Goal: Navigation & Orientation: Find specific page/section

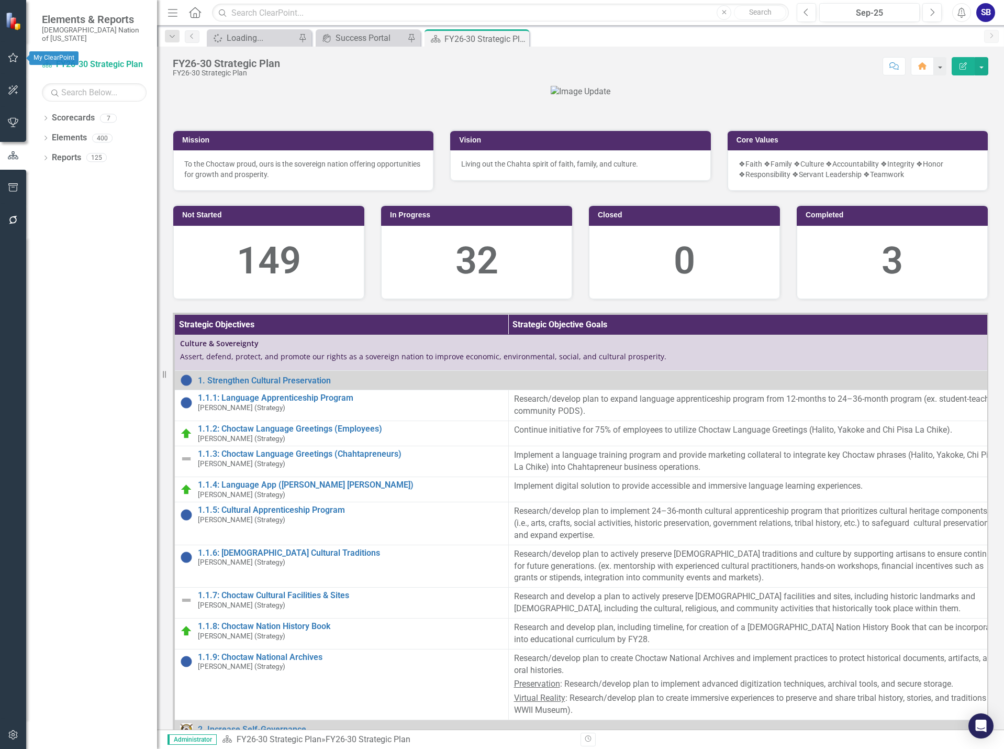
click at [16, 60] on icon "button" at bounding box center [13, 57] width 11 height 8
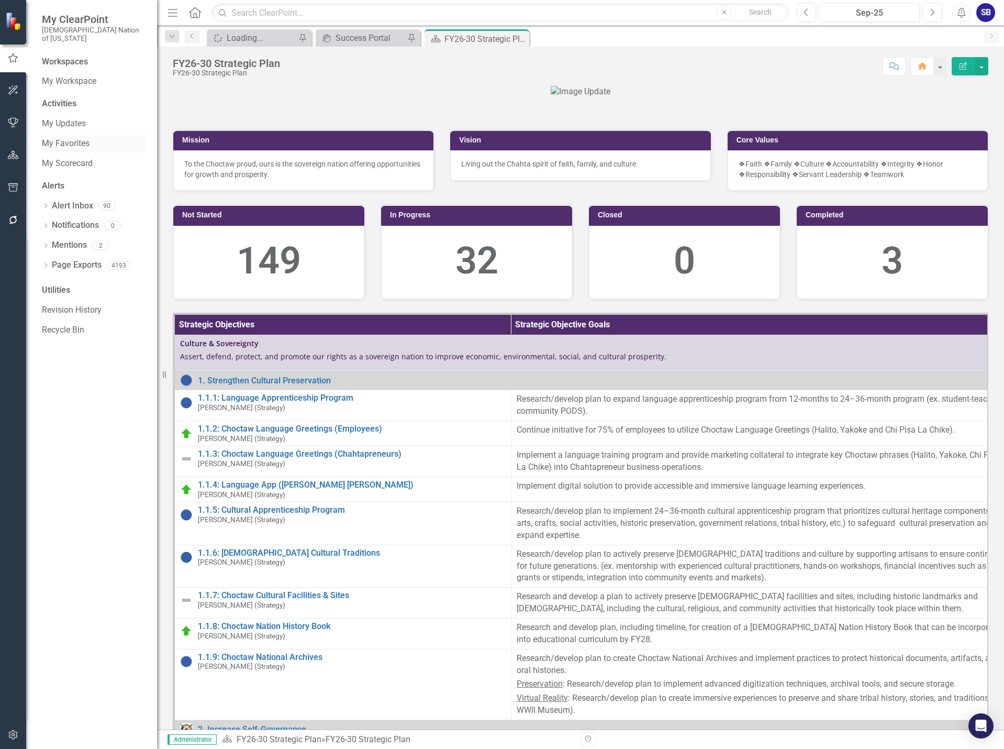
click at [77, 138] on link "My Favorites" at bounding box center [94, 144] width 105 height 12
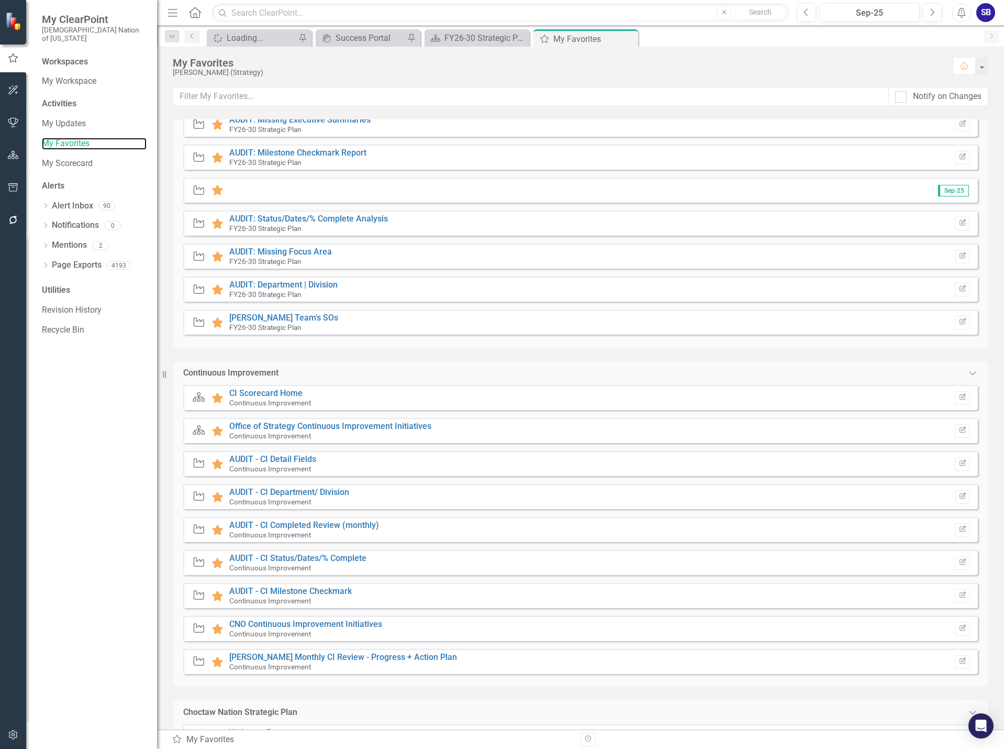
scroll to position [262, 0]
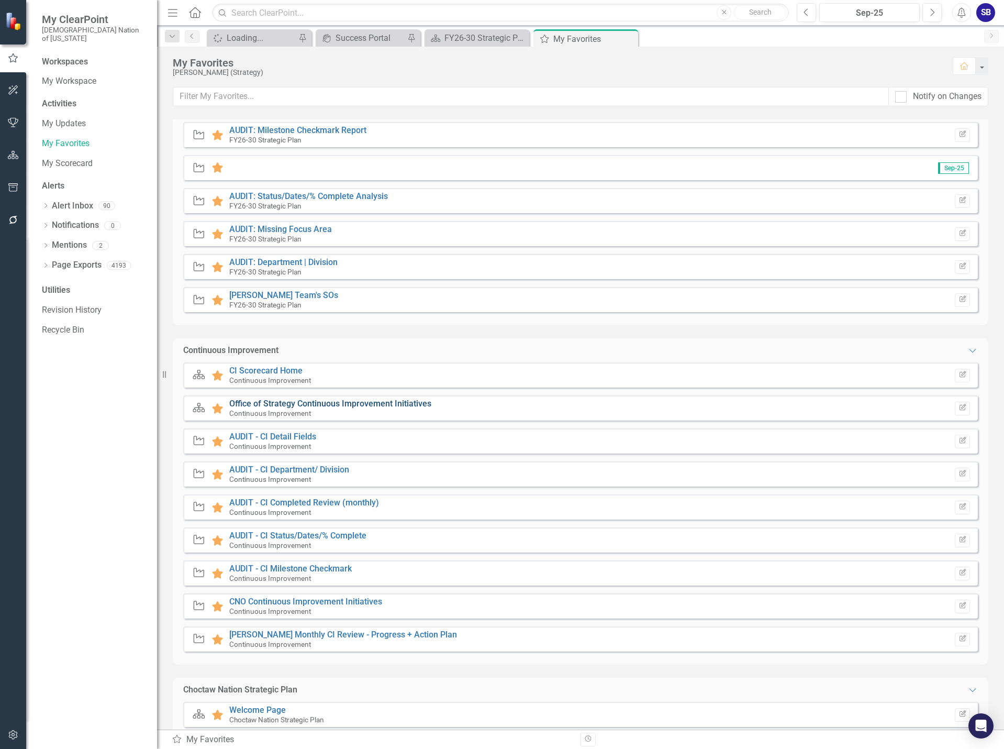
click at [403, 405] on link "Office of Strategy Continuous Improvement Initiatives" at bounding box center [330, 403] width 202 height 10
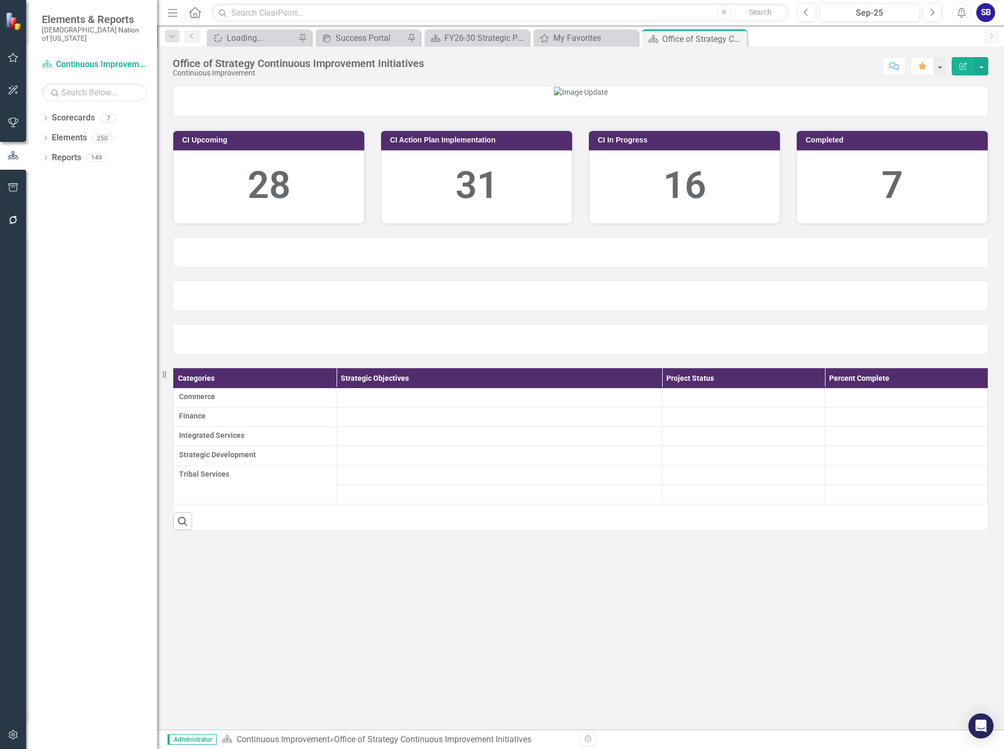
scroll to position [64, 0]
click at [303, 97] on div at bounding box center [580, 91] width 815 height 11
click at [253, 40] on div "Loading..." at bounding box center [261, 37] width 69 height 13
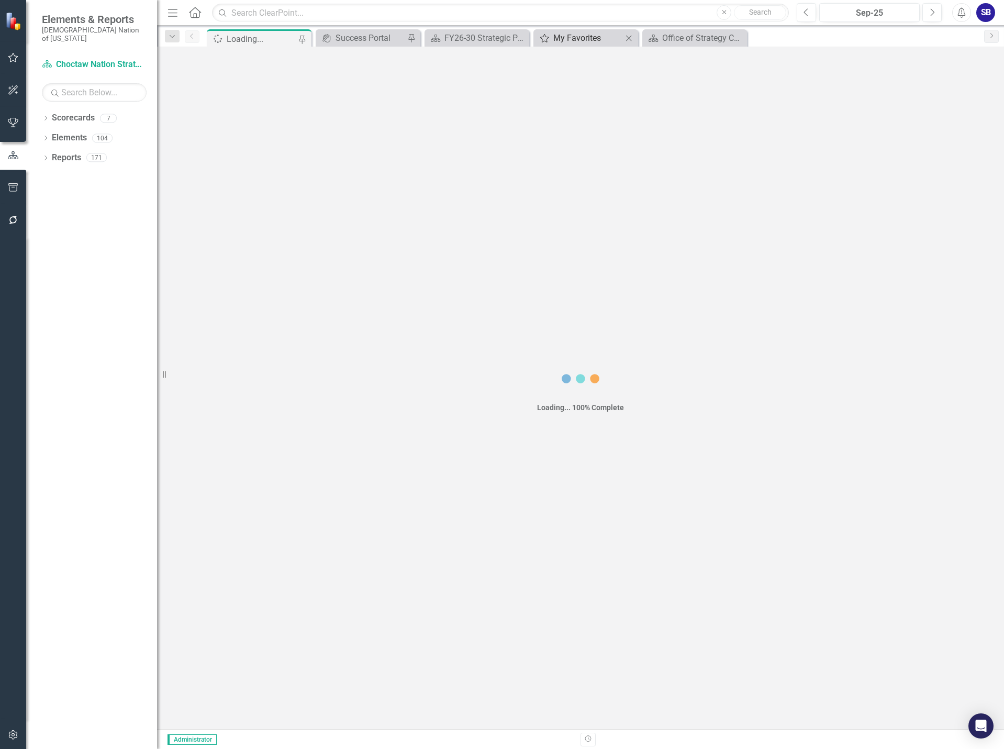
click at [574, 37] on div "My Favorites" at bounding box center [587, 37] width 69 height 13
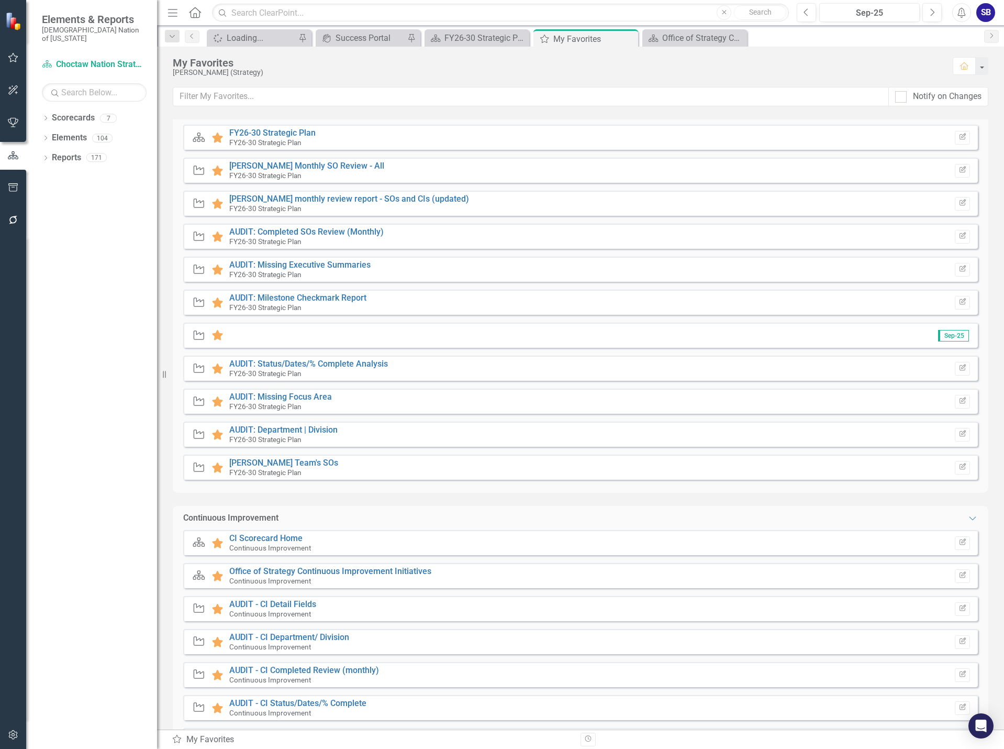
scroll to position [262, 0]
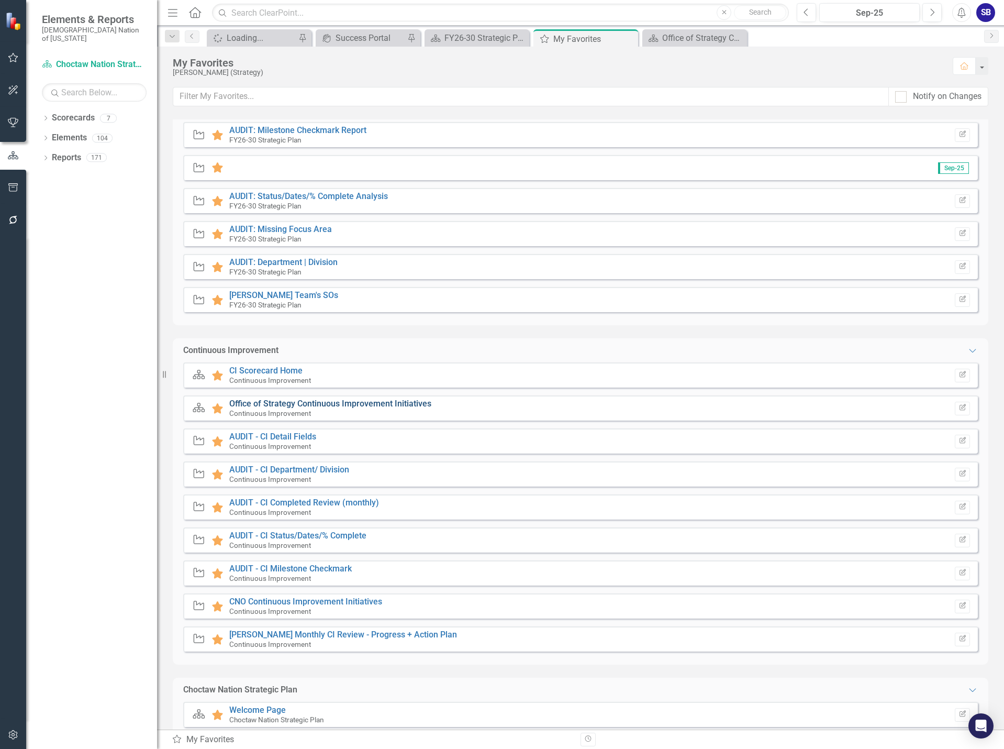
click at [373, 405] on link "Office of Strategy Continuous Improvement Initiatives" at bounding box center [330, 403] width 202 height 10
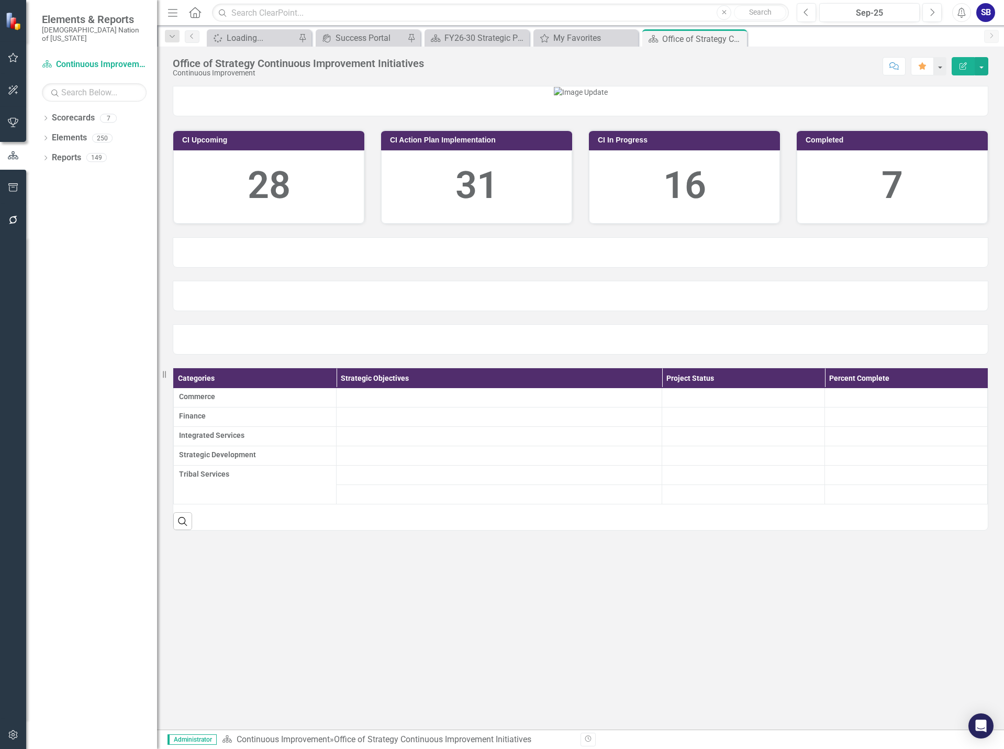
scroll to position [64, 0]
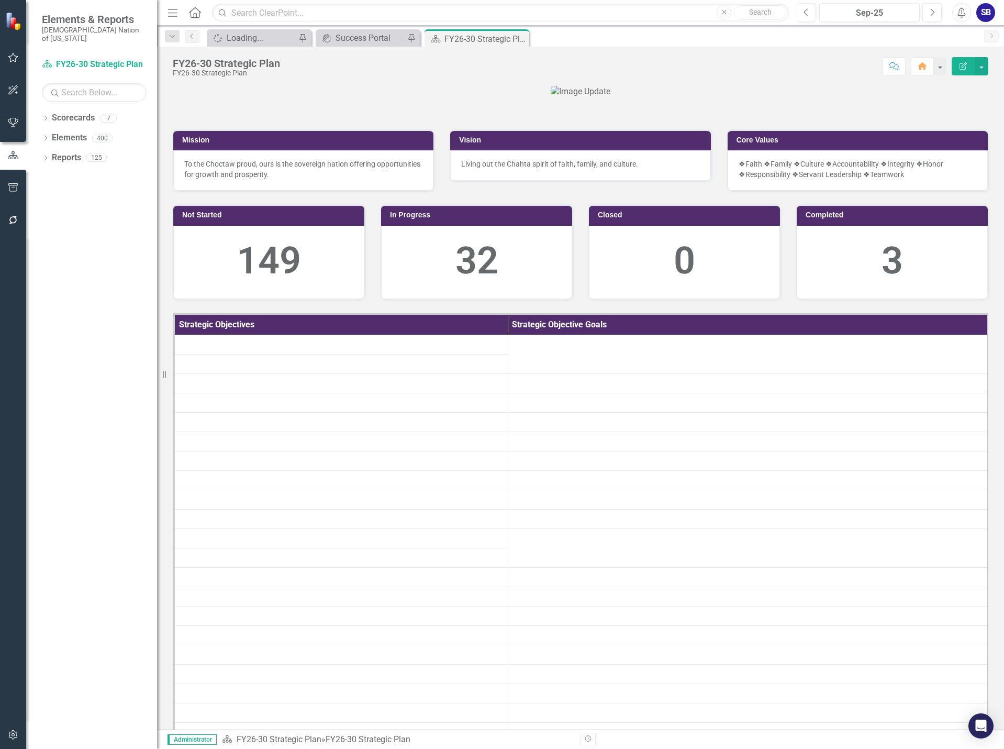
click at [17, 57] on icon "button" at bounding box center [13, 57] width 11 height 8
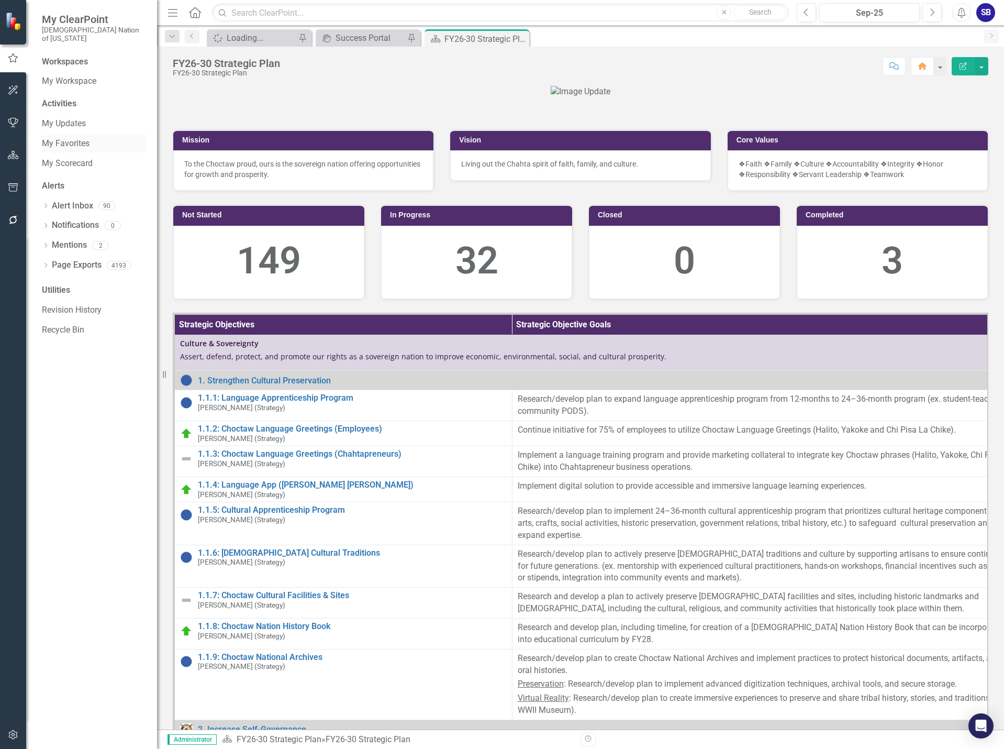
click at [87, 138] on link "My Favorites" at bounding box center [94, 144] width 105 height 12
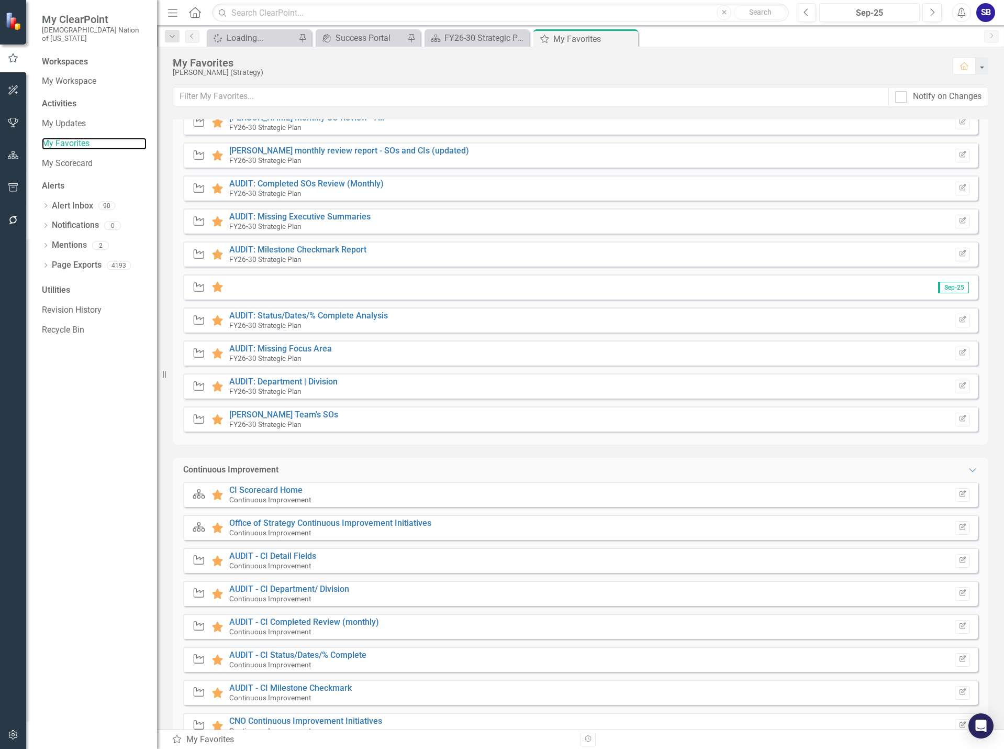
scroll to position [157, 0]
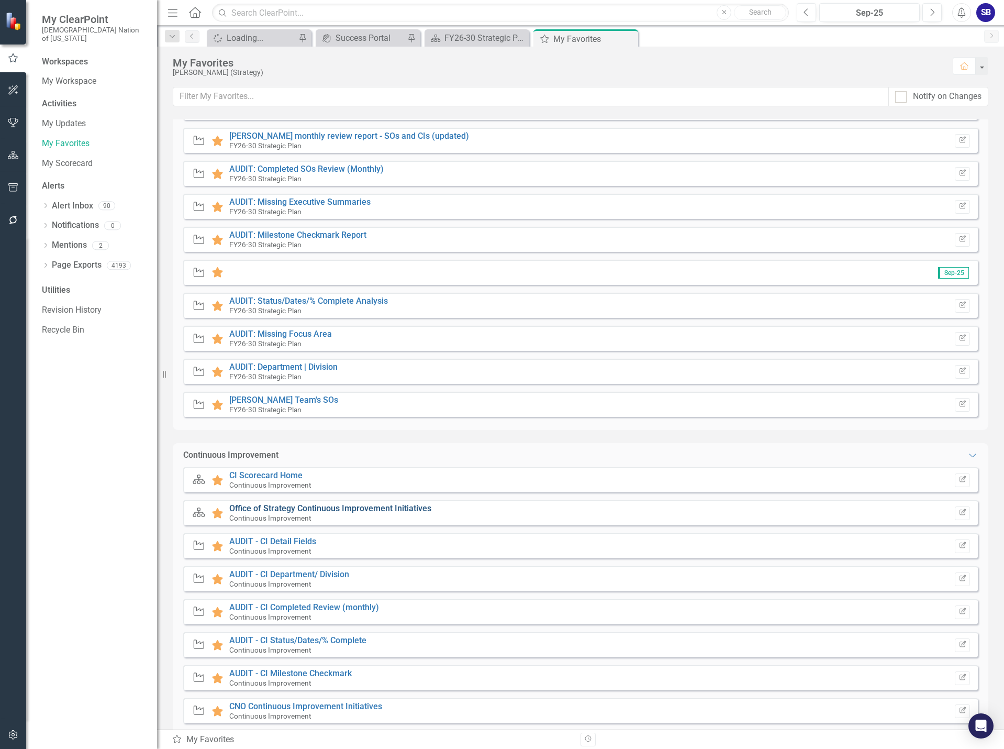
click at [413, 512] on link "Office of Strategy Continuous Improvement Initiatives" at bounding box center [330, 508] width 202 height 10
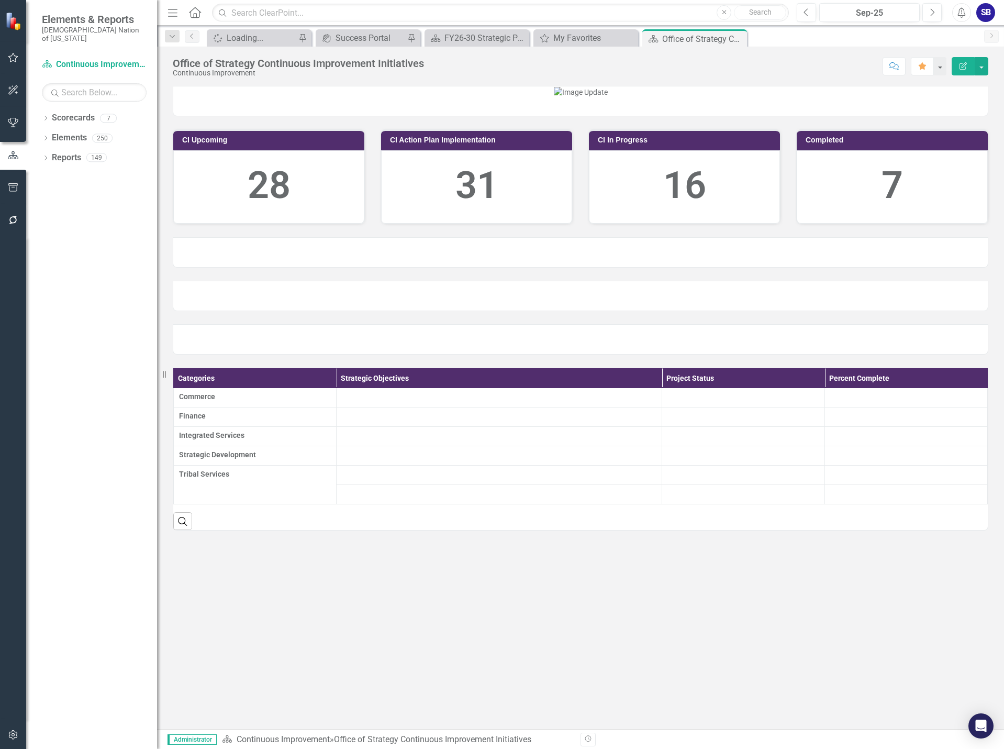
scroll to position [64, 0]
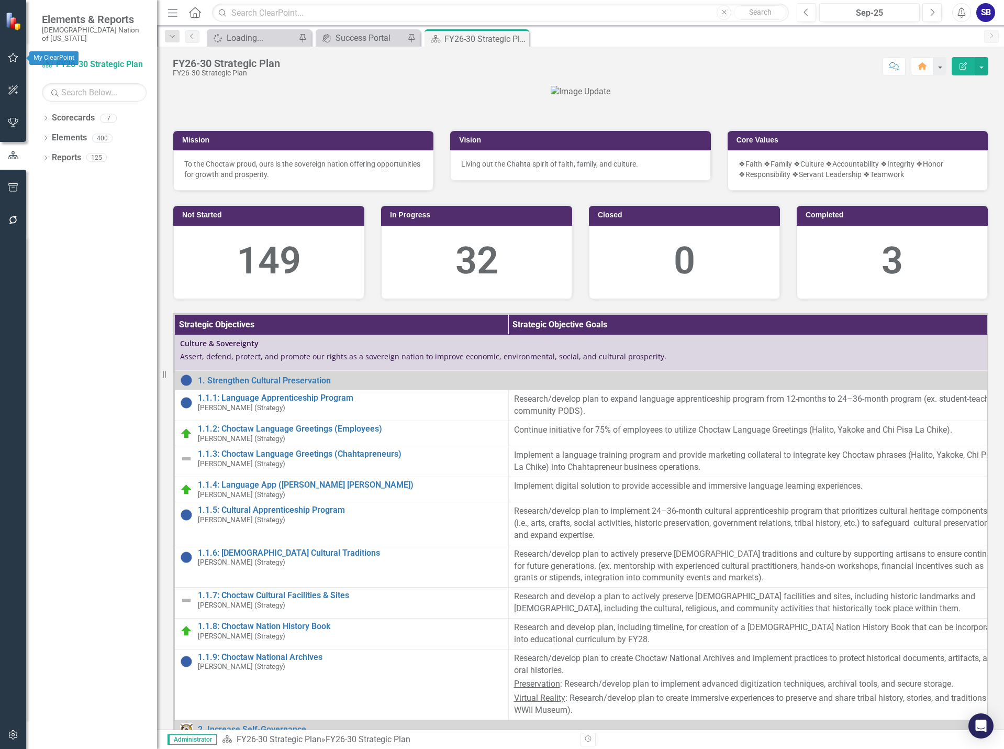
click at [15, 62] on icon "button" at bounding box center [13, 57] width 10 height 9
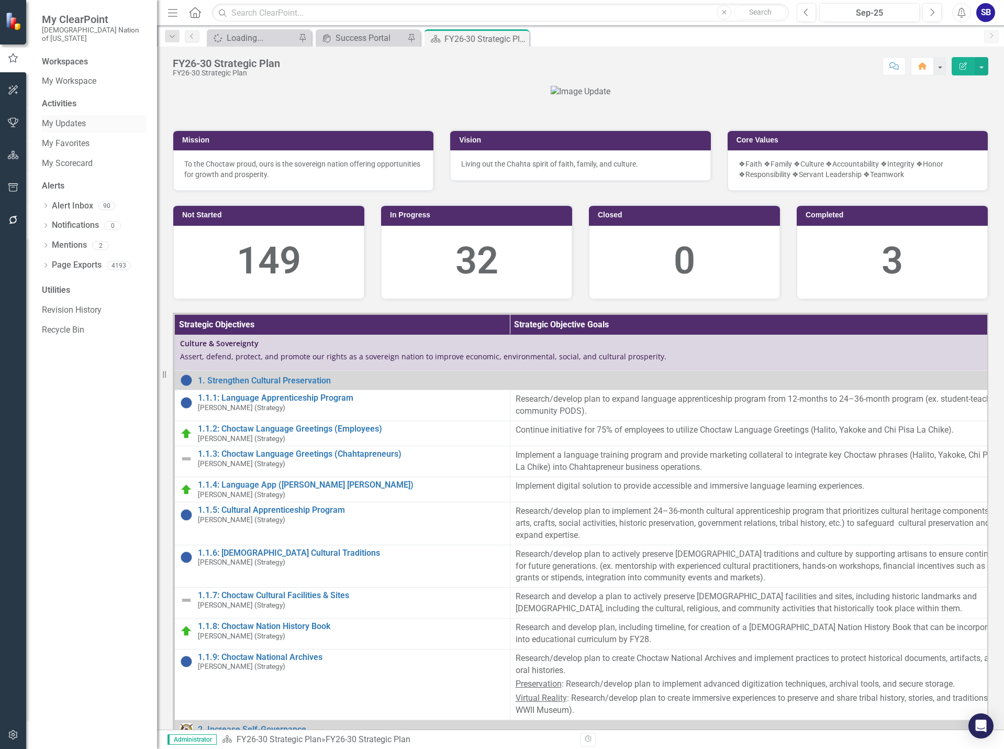
click at [75, 118] on link "My Updates" at bounding box center [94, 124] width 105 height 12
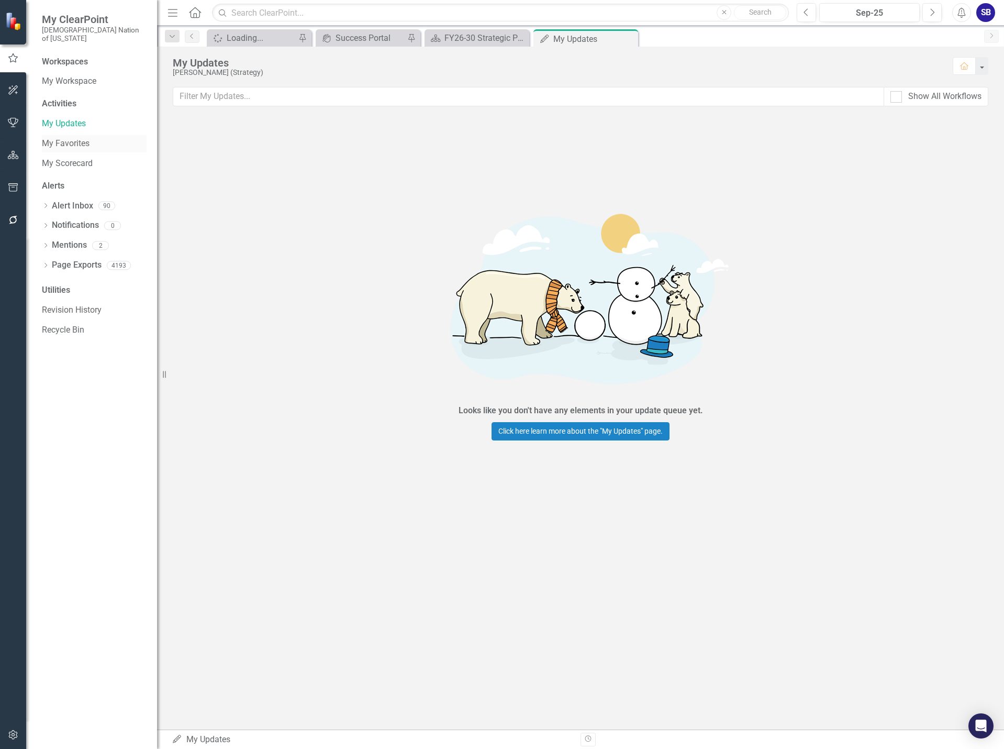
click at [75, 138] on link "My Favorites" at bounding box center [94, 144] width 105 height 12
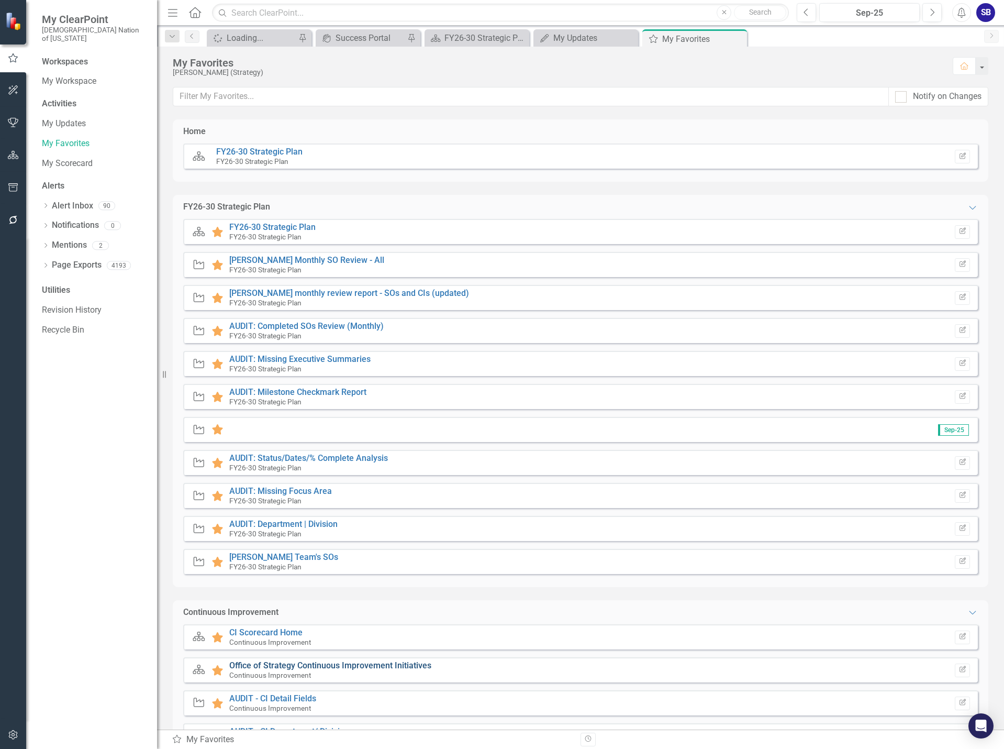
click at [363, 661] on link "Office of Strategy Continuous Improvement Initiatives" at bounding box center [330, 665] width 202 height 10
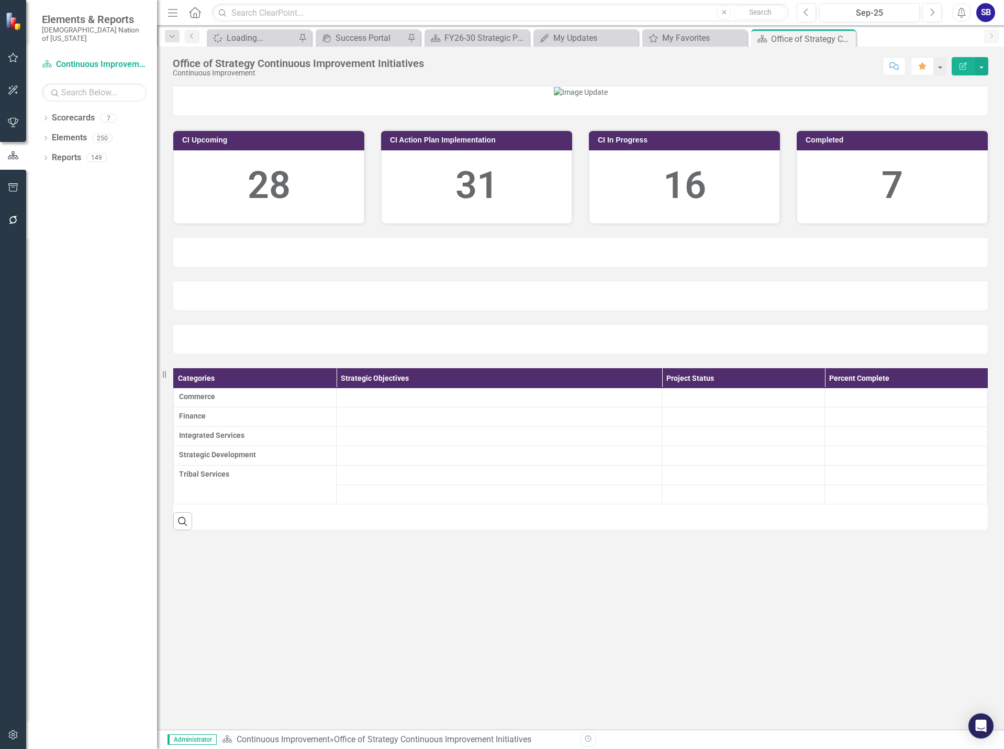
scroll to position [64, 0]
